Goal: Task Accomplishment & Management: Use online tool/utility

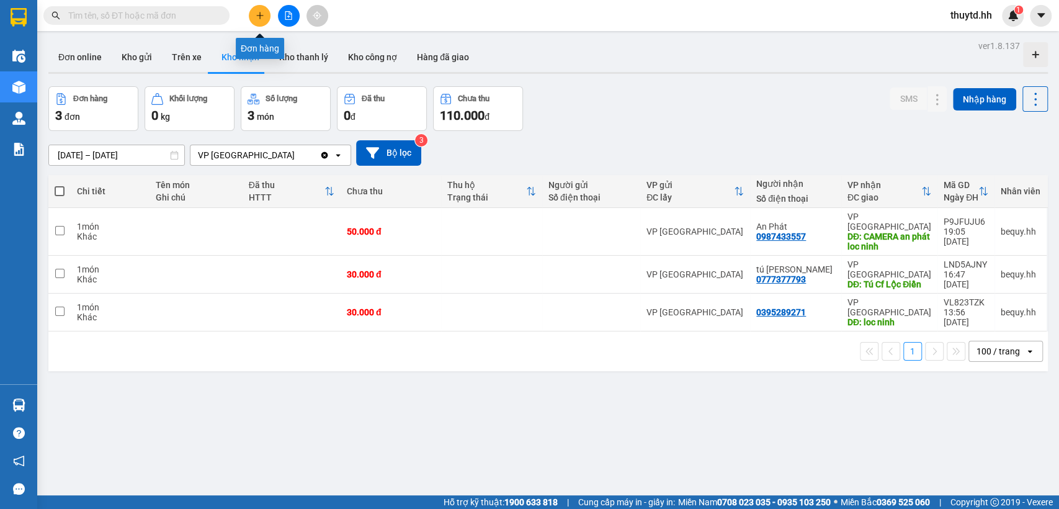
click at [267, 20] on button at bounding box center [260, 16] width 22 height 22
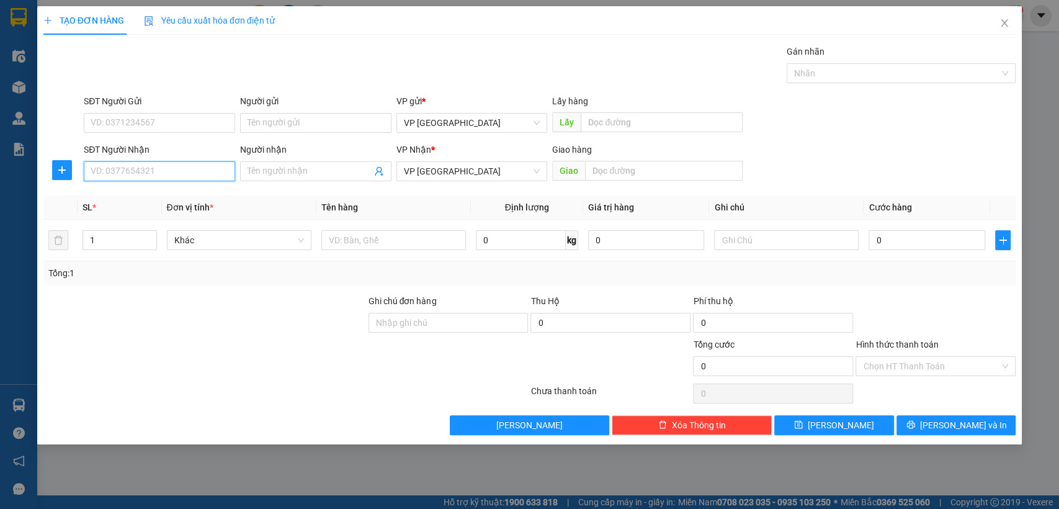
click at [186, 167] on input "SĐT Người Nhận" at bounding box center [159, 171] width 151 height 20
type input "0987315166"
click at [165, 196] on div "0987315166 - thu hà" at bounding box center [159, 196] width 136 height 14
type input "thu hà"
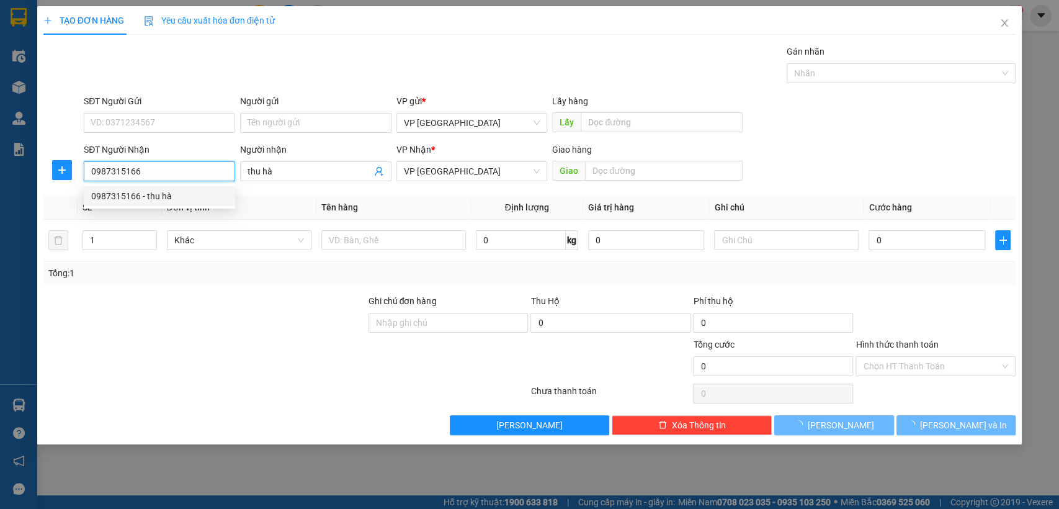
type input "80.000"
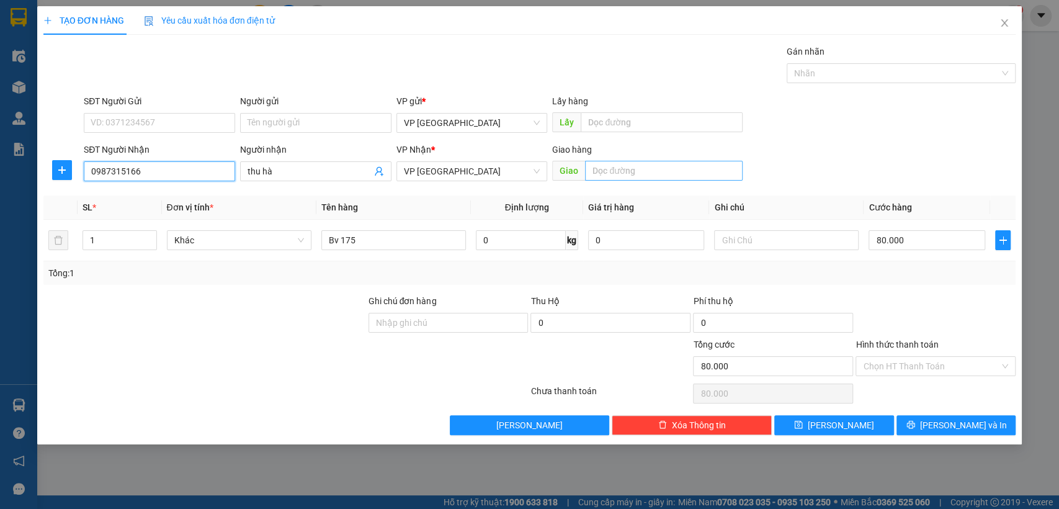
type input "0987315166"
click at [640, 175] on input "text" at bounding box center [664, 171] width 158 height 20
type input "bv 175"
click at [908, 234] on input "80.000" at bounding box center [926, 240] width 117 height 20
type input "5"
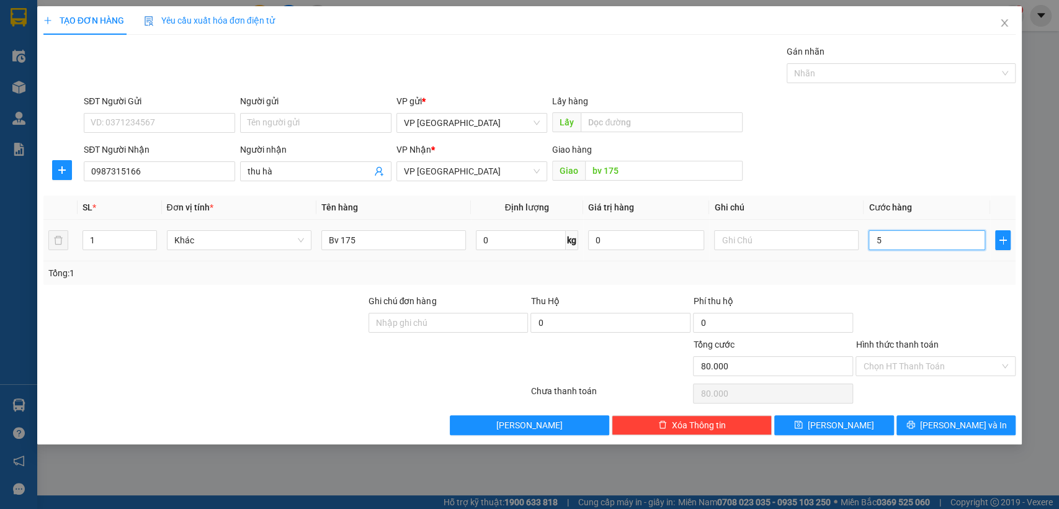
type input "5"
type input "50"
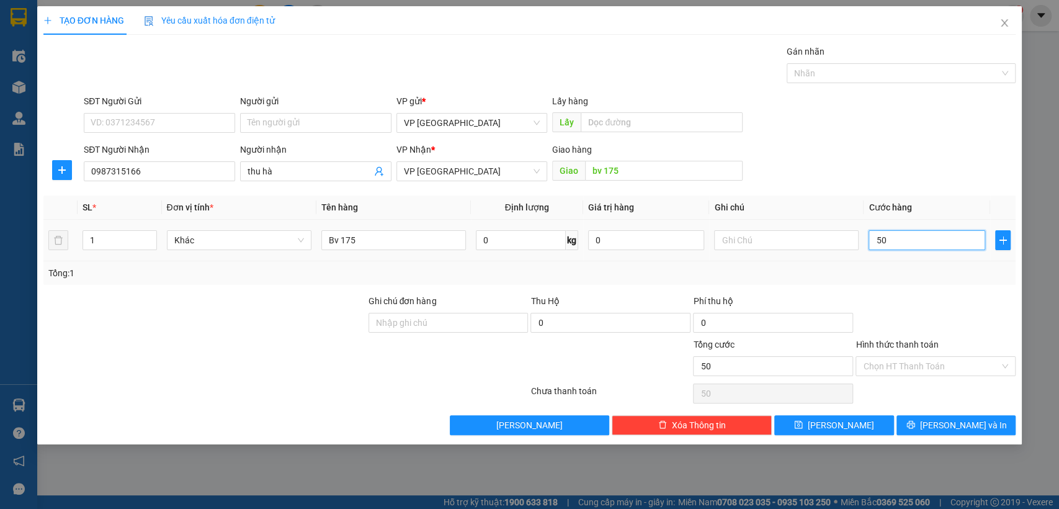
type input "500"
type input "5.000"
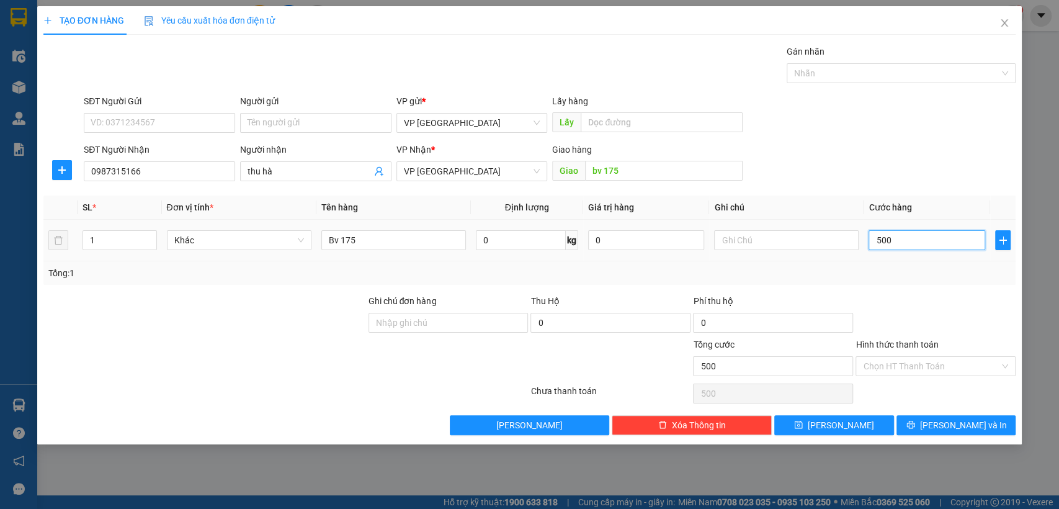
type input "5.000"
type input "50.000"
click at [865, 424] on button "[PERSON_NAME]" at bounding box center [833, 425] width 119 height 20
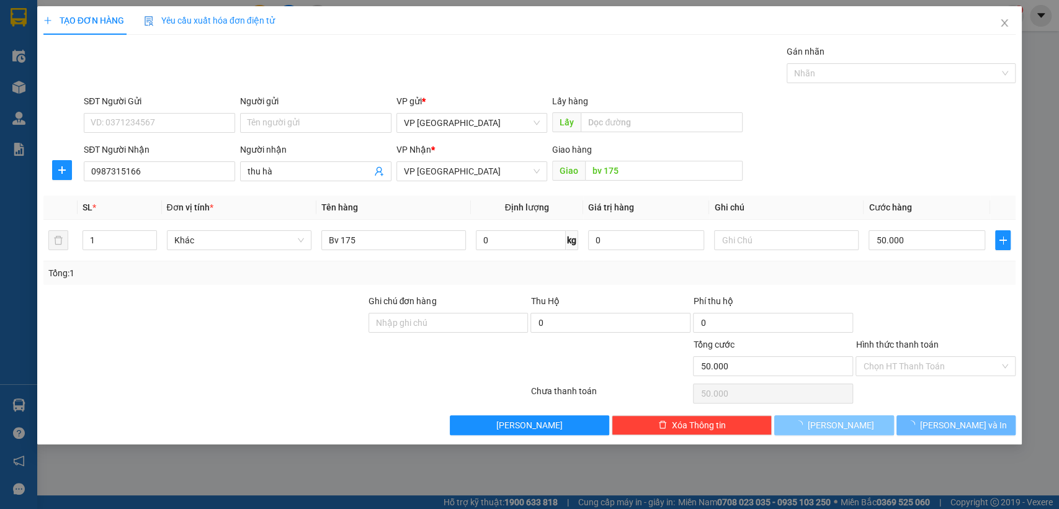
type input "0"
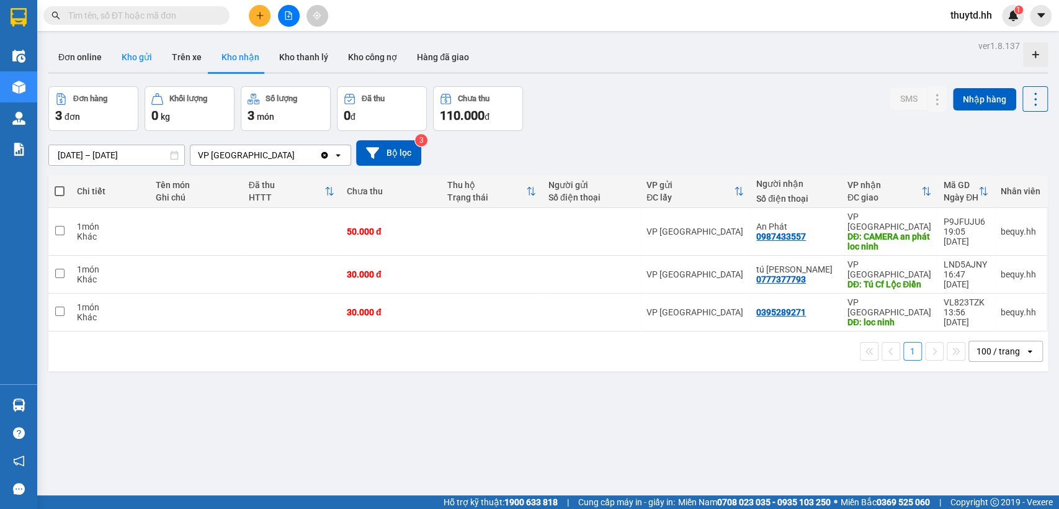
click at [142, 52] on button "Kho gửi" at bounding box center [137, 57] width 50 height 30
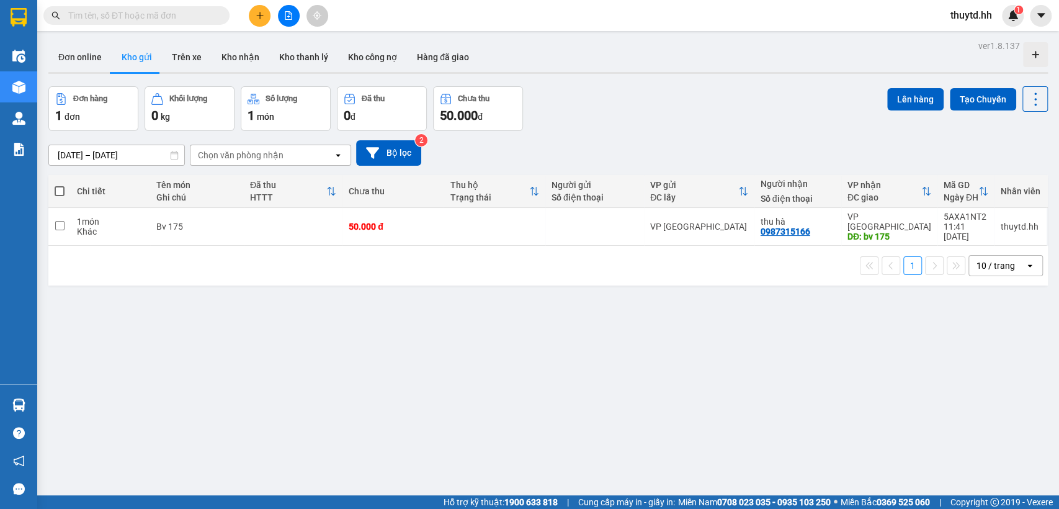
drag, startPoint x: 60, startPoint y: 195, endPoint x: 156, endPoint y: 165, distance: 100.7
click at [60, 194] on span at bounding box center [60, 191] width 10 height 10
click at [60, 185] on input "checkbox" at bounding box center [60, 185] width 0 height 0
checkbox input "true"
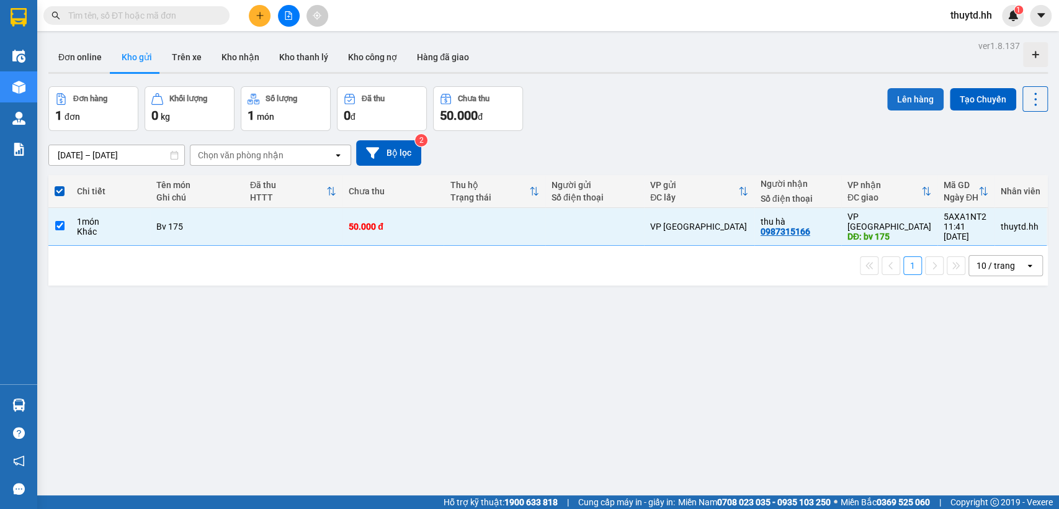
click at [903, 97] on button "Lên hàng" at bounding box center [915, 99] width 56 height 22
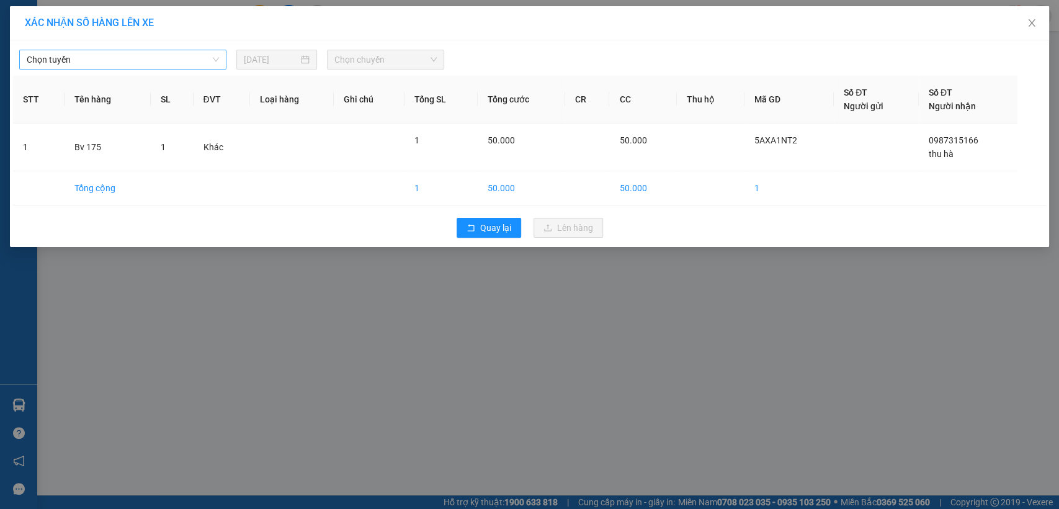
click at [187, 61] on span "Chọn tuyến" at bounding box center [123, 59] width 192 height 19
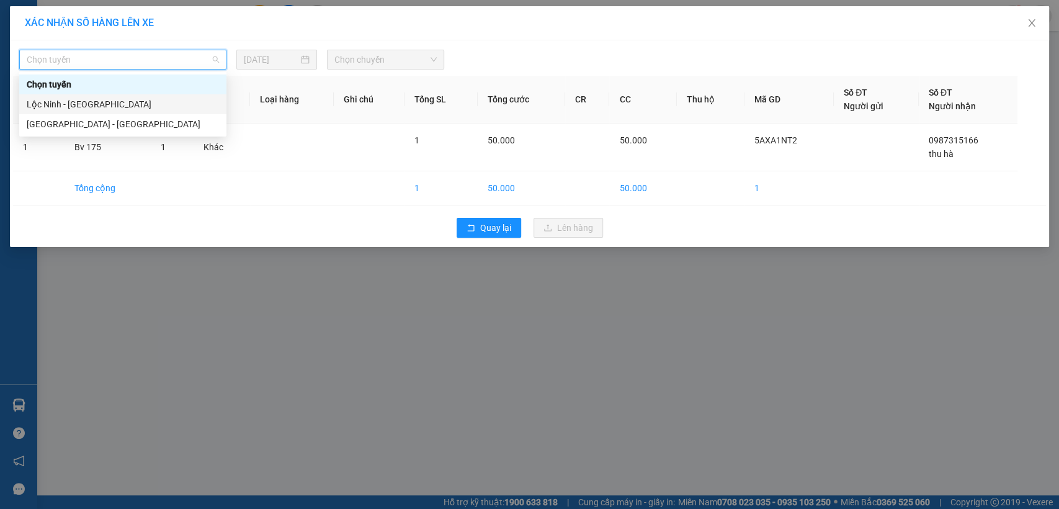
click at [79, 101] on div "Lộc Ninh - [GEOGRAPHIC_DATA]" at bounding box center [123, 104] width 192 height 14
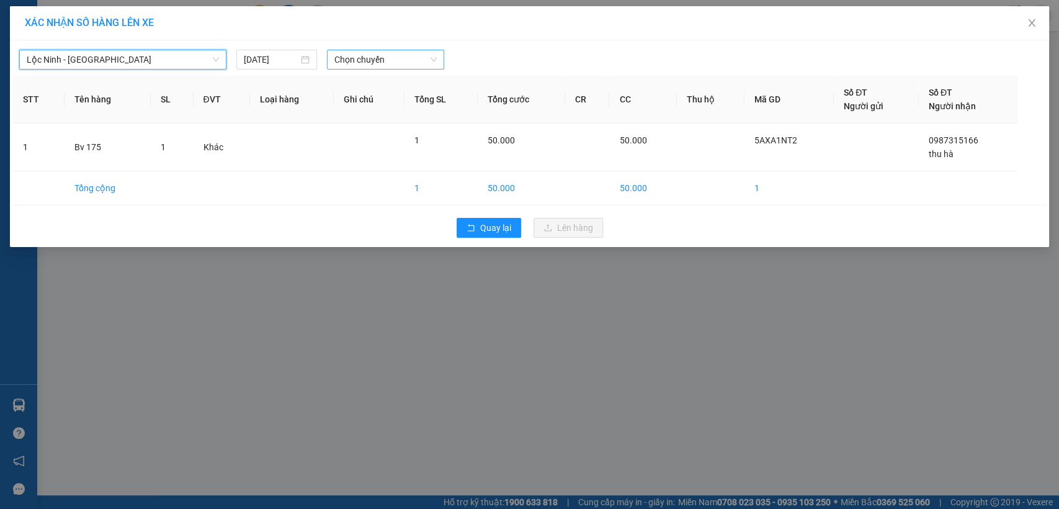
click at [372, 60] on span "Chọn chuyến" at bounding box center [385, 59] width 102 height 19
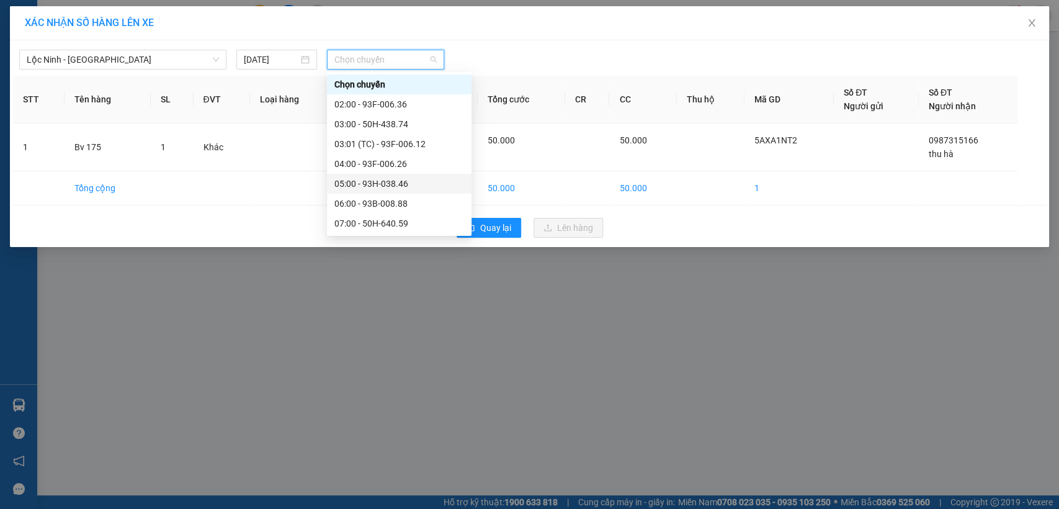
scroll to position [138, 0]
click at [360, 166] on div "11:00 - 93B-005.39" at bounding box center [399, 165] width 130 height 14
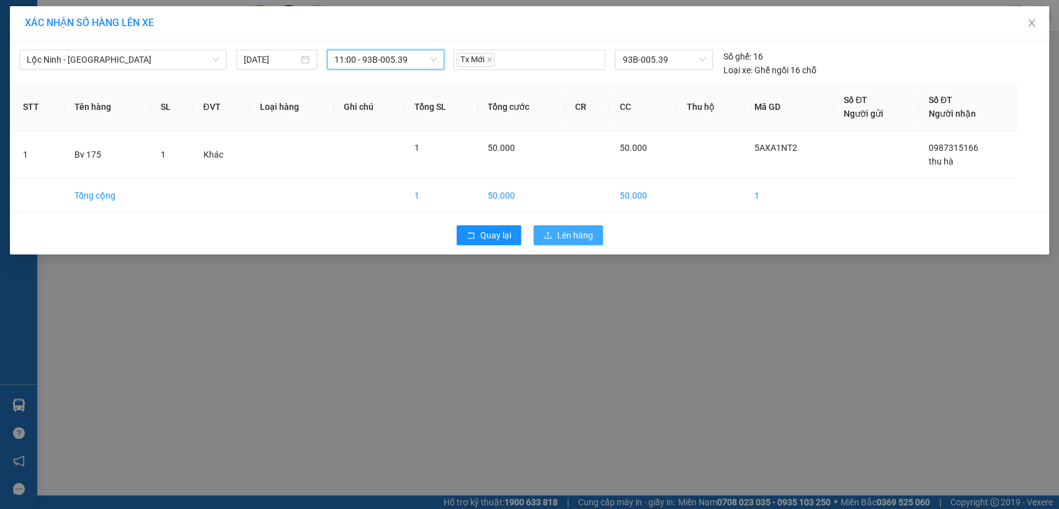
click at [592, 235] on button "Lên hàng" at bounding box center [568, 235] width 69 height 20
